Goal: Information Seeking & Learning: Learn about a topic

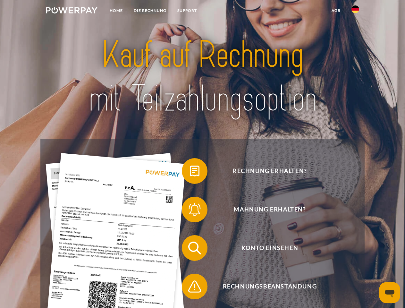
click at [71, 11] on img at bounding box center [72, 10] width 52 height 6
click at [355, 11] on img at bounding box center [355, 9] width 8 height 8
click at [336, 11] on link "agb" at bounding box center [336, 11] width 20 height 12
click at [190, 172] on span at bounding box center [185, 171] width 32 height 32
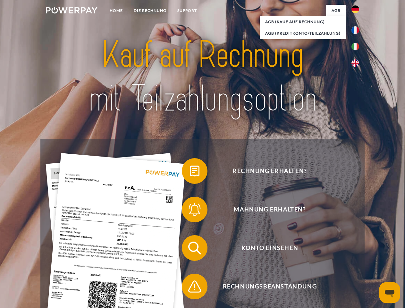
click at [190, 211] on span at bounding box center [185, 209] width 32 height 32
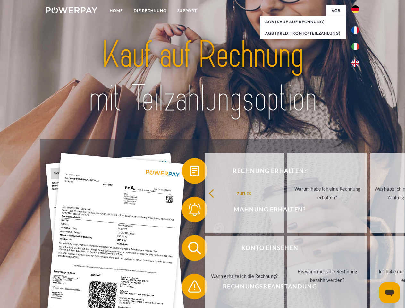
click at [287, 249] on link "Bis wann muss die Rechnung bezahlt werden?" at bounding box center [327, 276] width 80 height 80
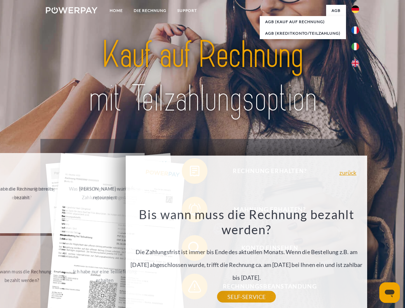
click at [190, 287] on div "Rechnung erhalten? Mahnung erhalten? Konto einsehen" at bounding box center [202, 267] width 324 height 256
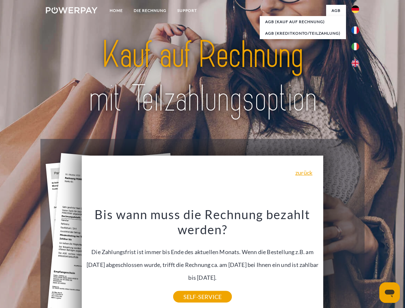
click at [389, 292] on icon "Messaging-Fenster öffnen" at bounding box center [390, 293] width 10 height 8
